Goal: Task Accomplishment & Management: Book appointment/travel/reservation

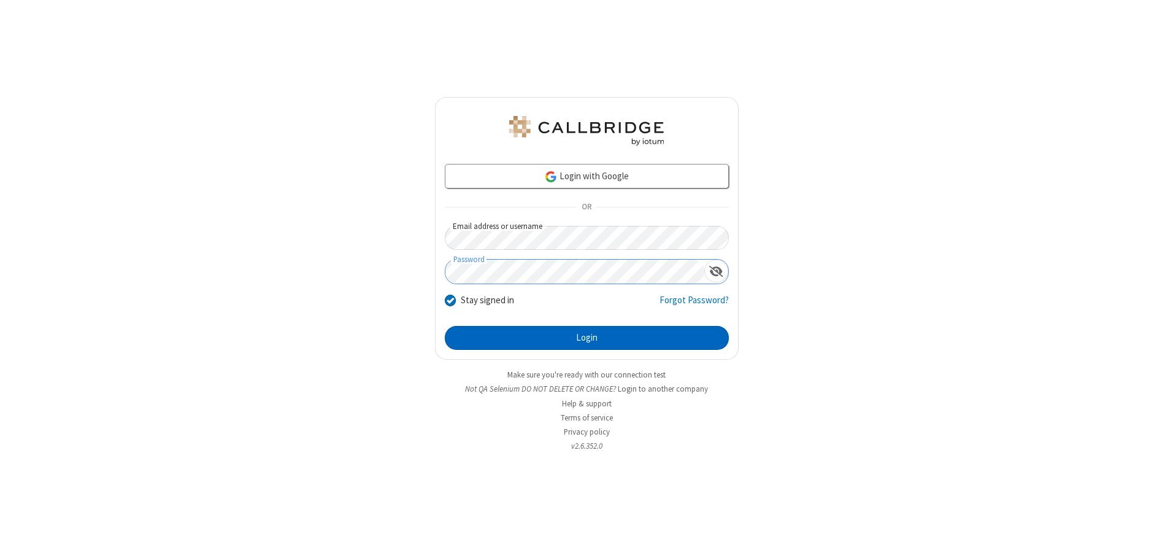
click at [586, 337] on button "Login" at bounding box center [587, 338] width 284 height 25
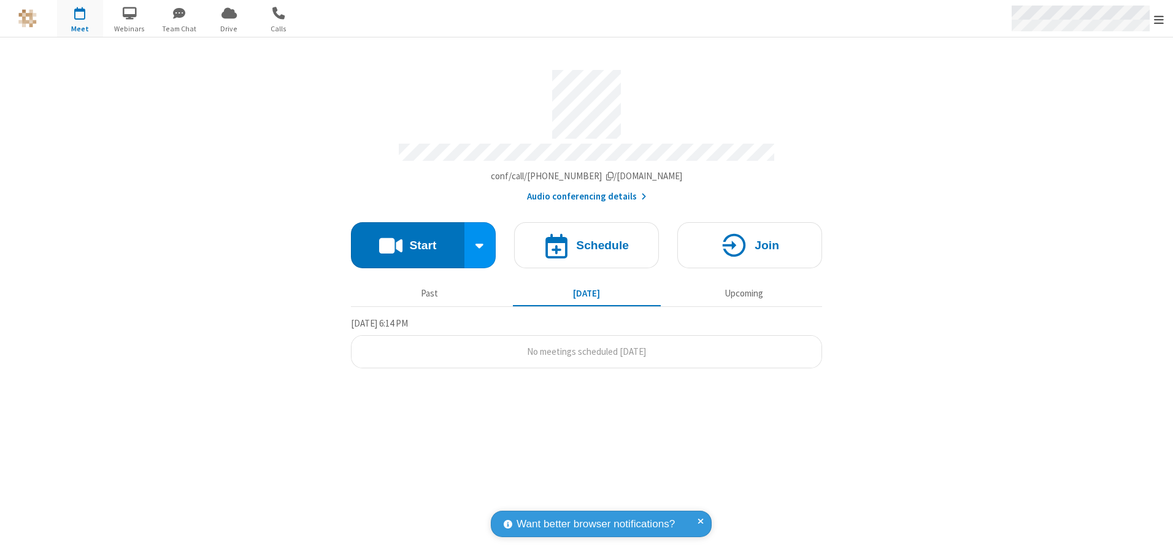
click at [1159, 19] on span "Open menu" at bounding box center [1159, 19] width 10 height 12
click at [80, 18] on span "button" at bounding box center [80, 12] width 46 height 21
click at [586, 240] on h4 "Schedule" at bounding box center [602, 245] width 53 height 12
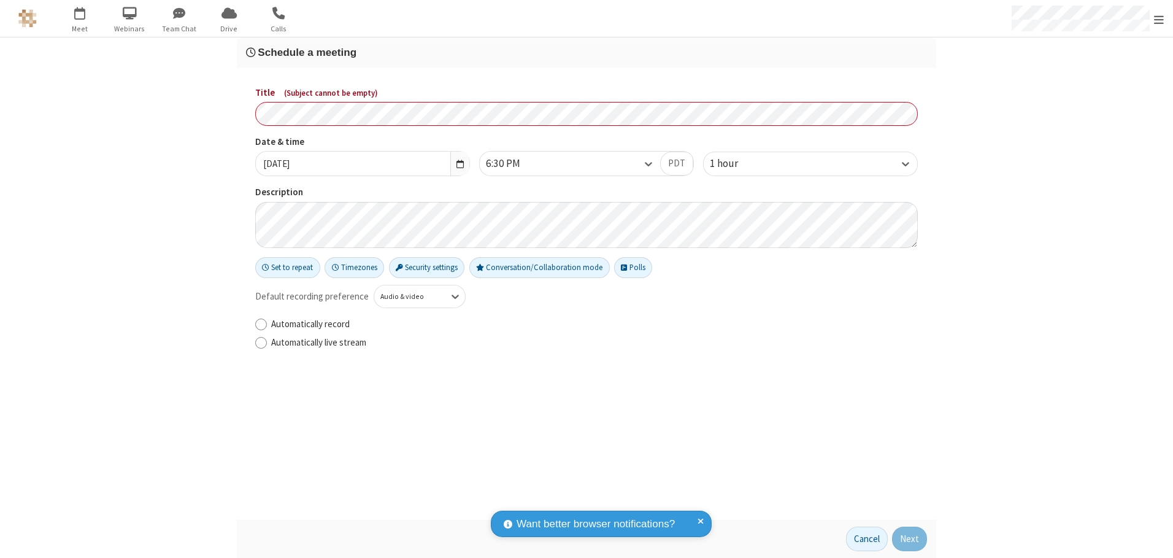
click at [586, 52] on h3 "Schedule a meeting" at bounding box center [586, 53] width 681 height 12
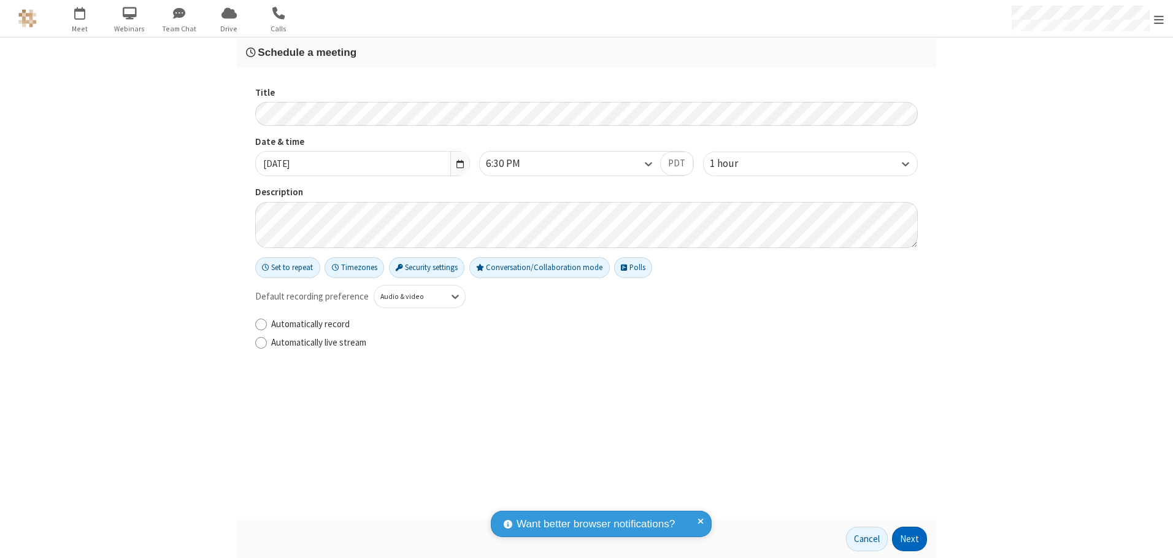
click at [910, 539] on button "Next" at bounding box center [909, 538] width 35 height 25
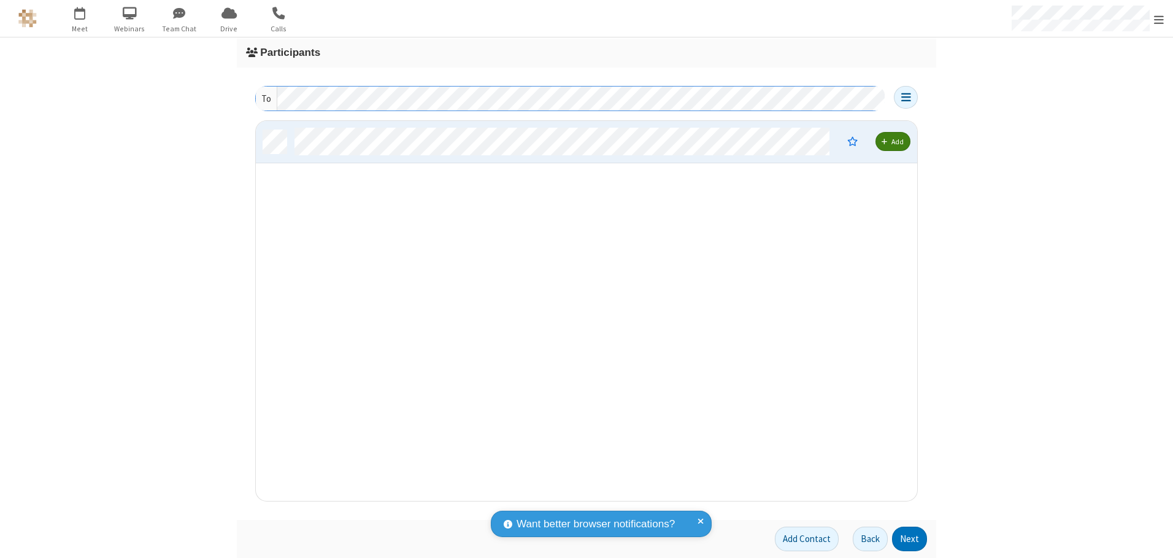
scroll to position [371, 652]
click at [910, 539] on button "Next" at bounding box center [909, 538] width 35 height 25
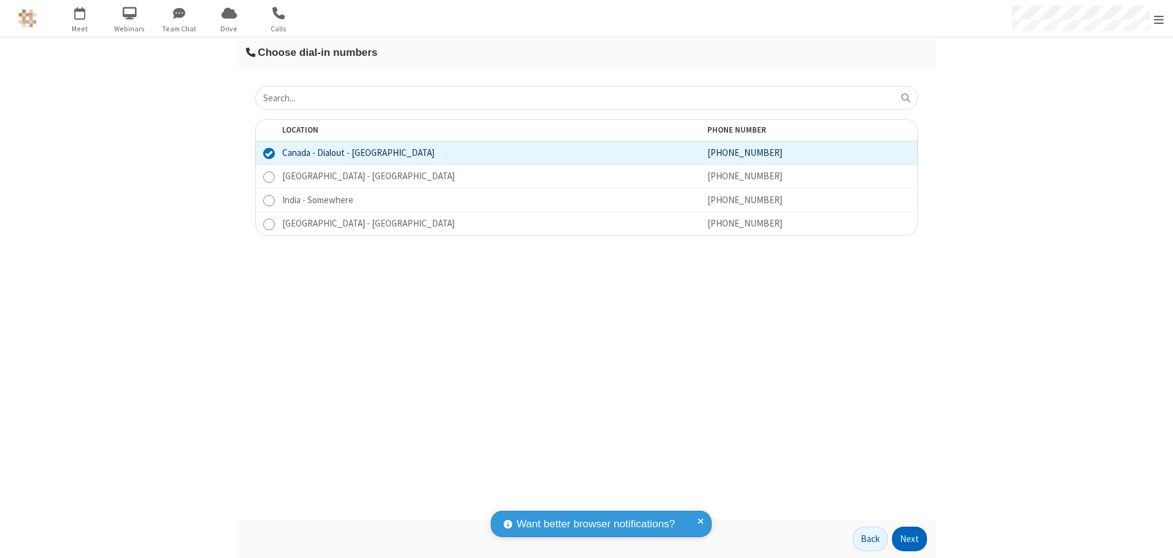
click at [910, 539] on button "Next" at bounding box center [909, 538] width 35 height 25
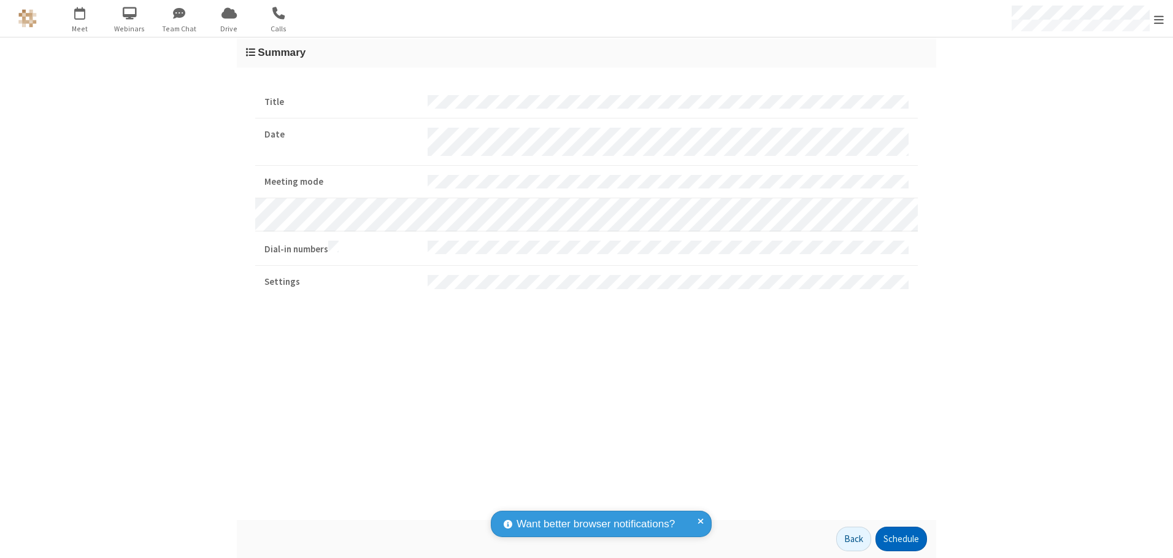
click at [901, 539] on button "Schedule" at bounding box center [901, 538] width 52 height 25
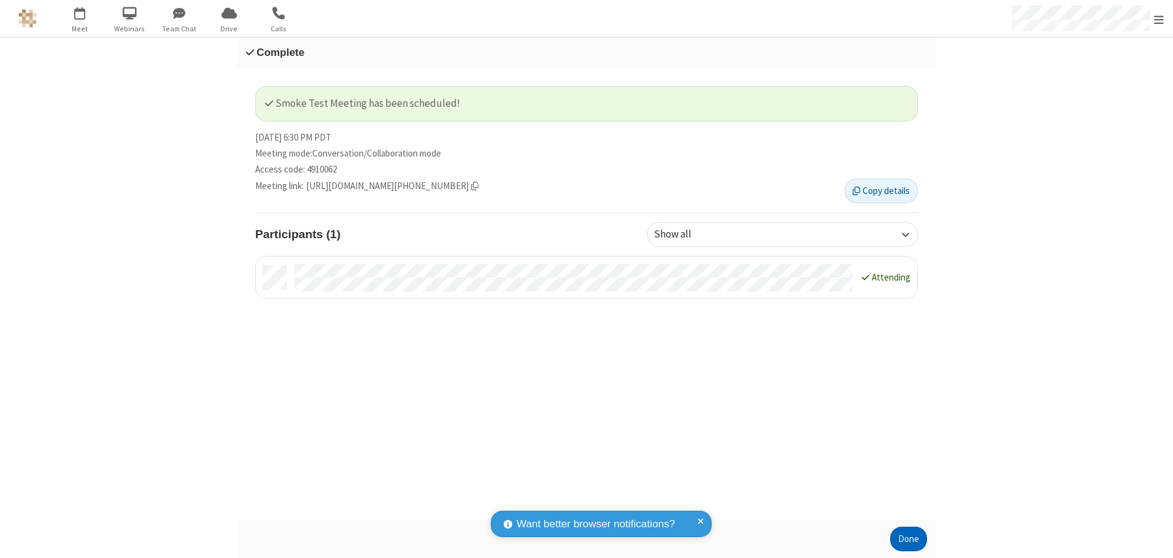
click at [909, 539] on button "Done" at bounding box center [908, 538] width 37 height 25
